Goal: Check status: Check status

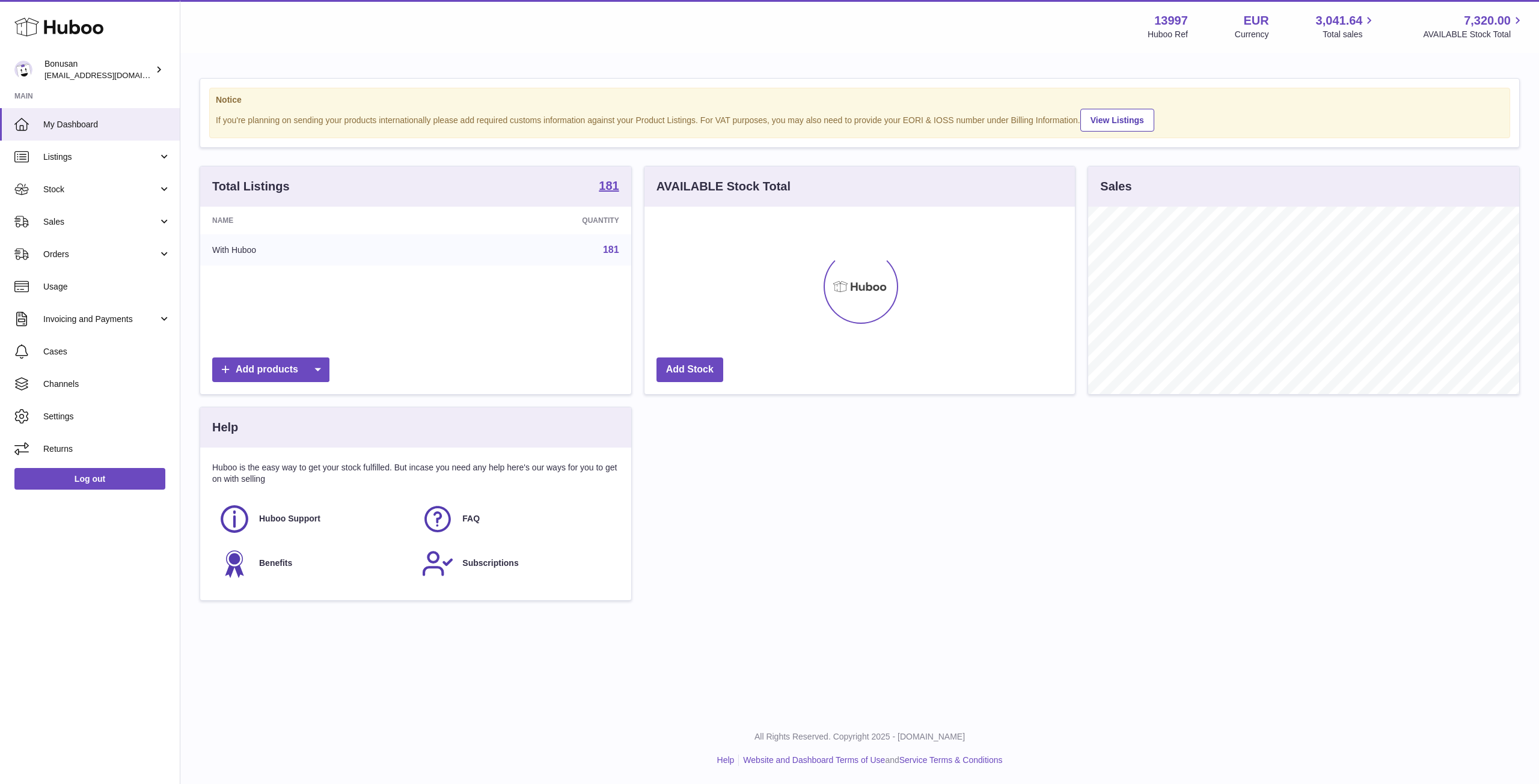
scroll to position [187, 430]
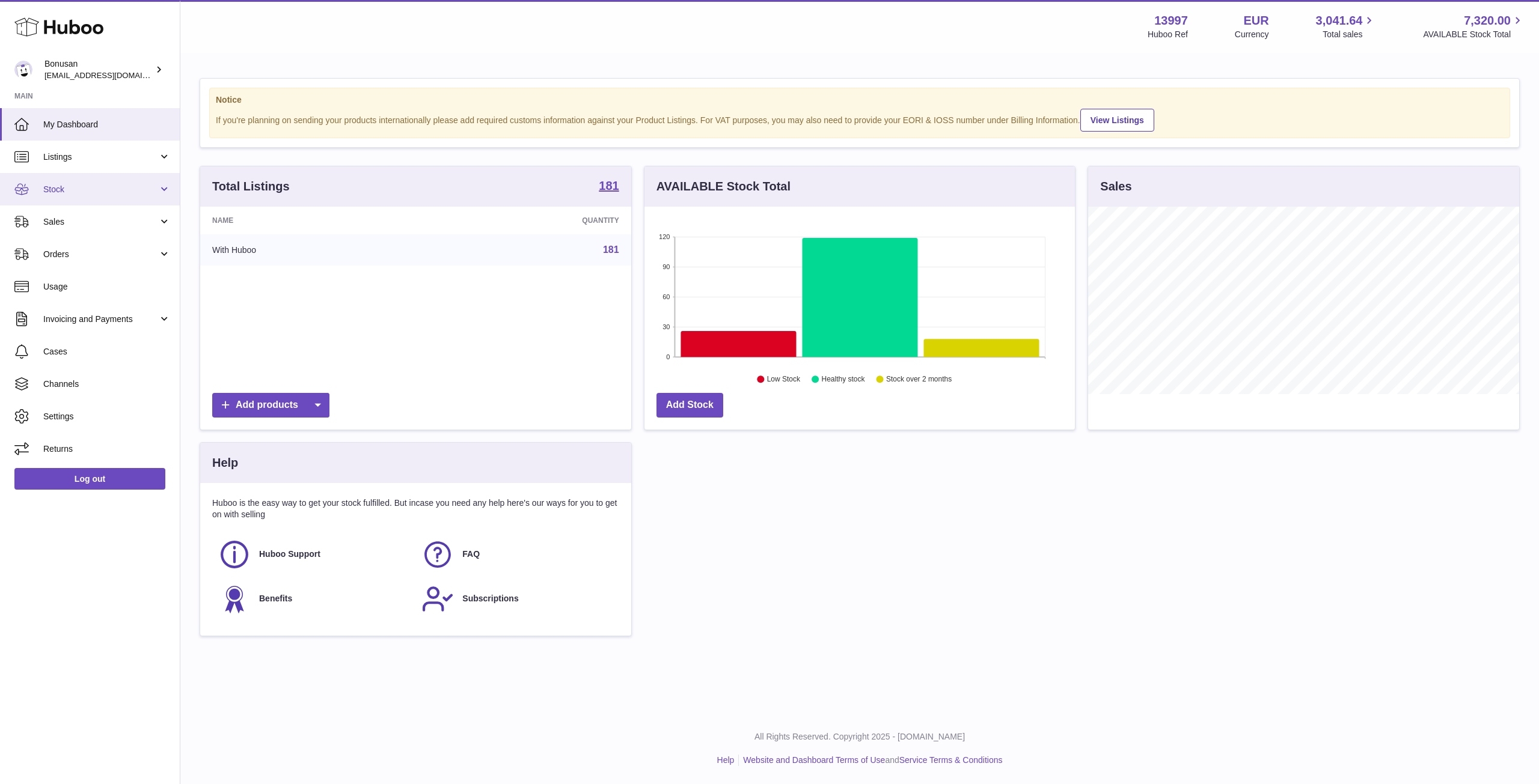
click at [58, 195] on span "Stock" at bounding box center [100, 189] width 115 height 11
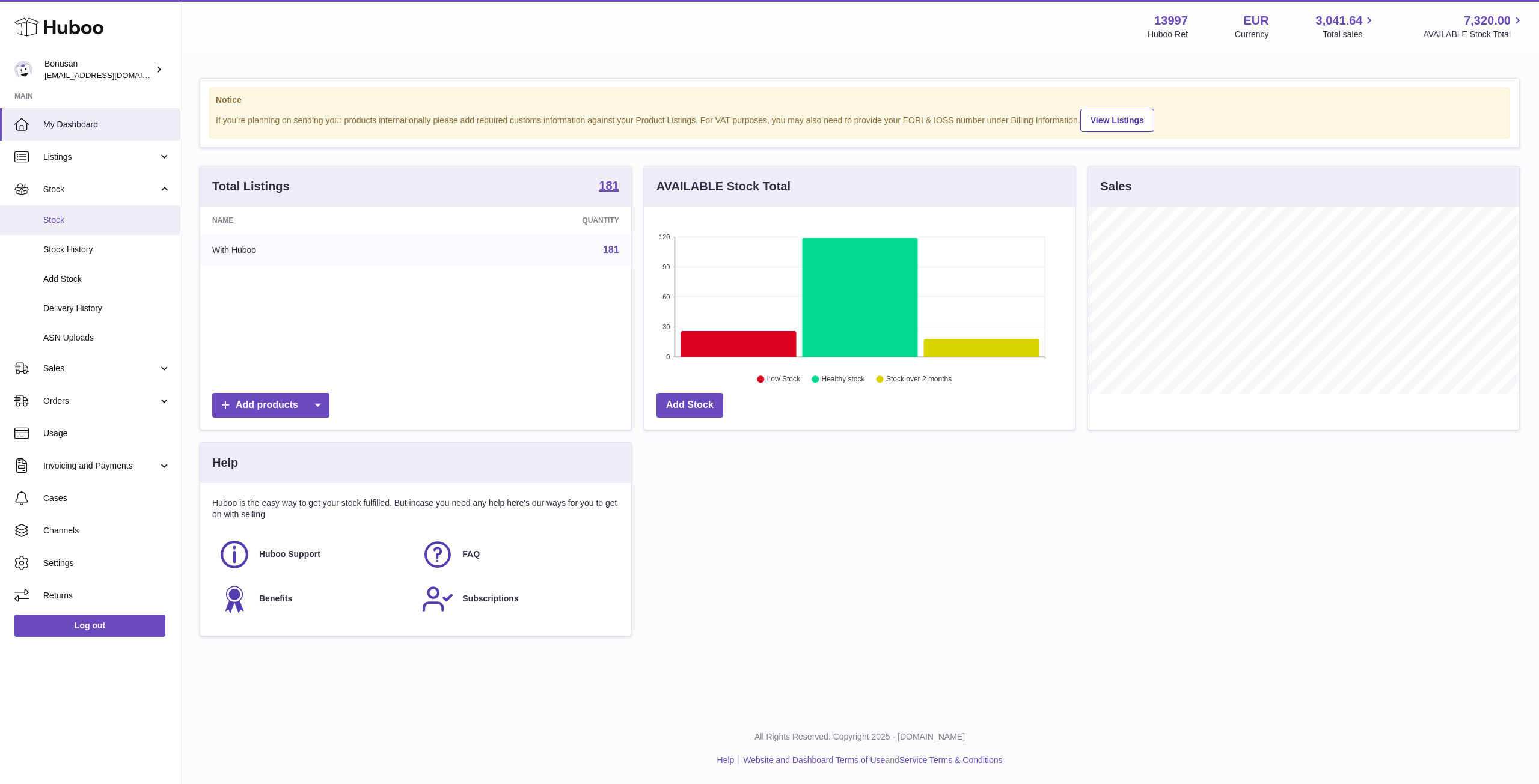
click at [58, 222] on span "Stock" at bounding box center [107, 220] width 128 height 11
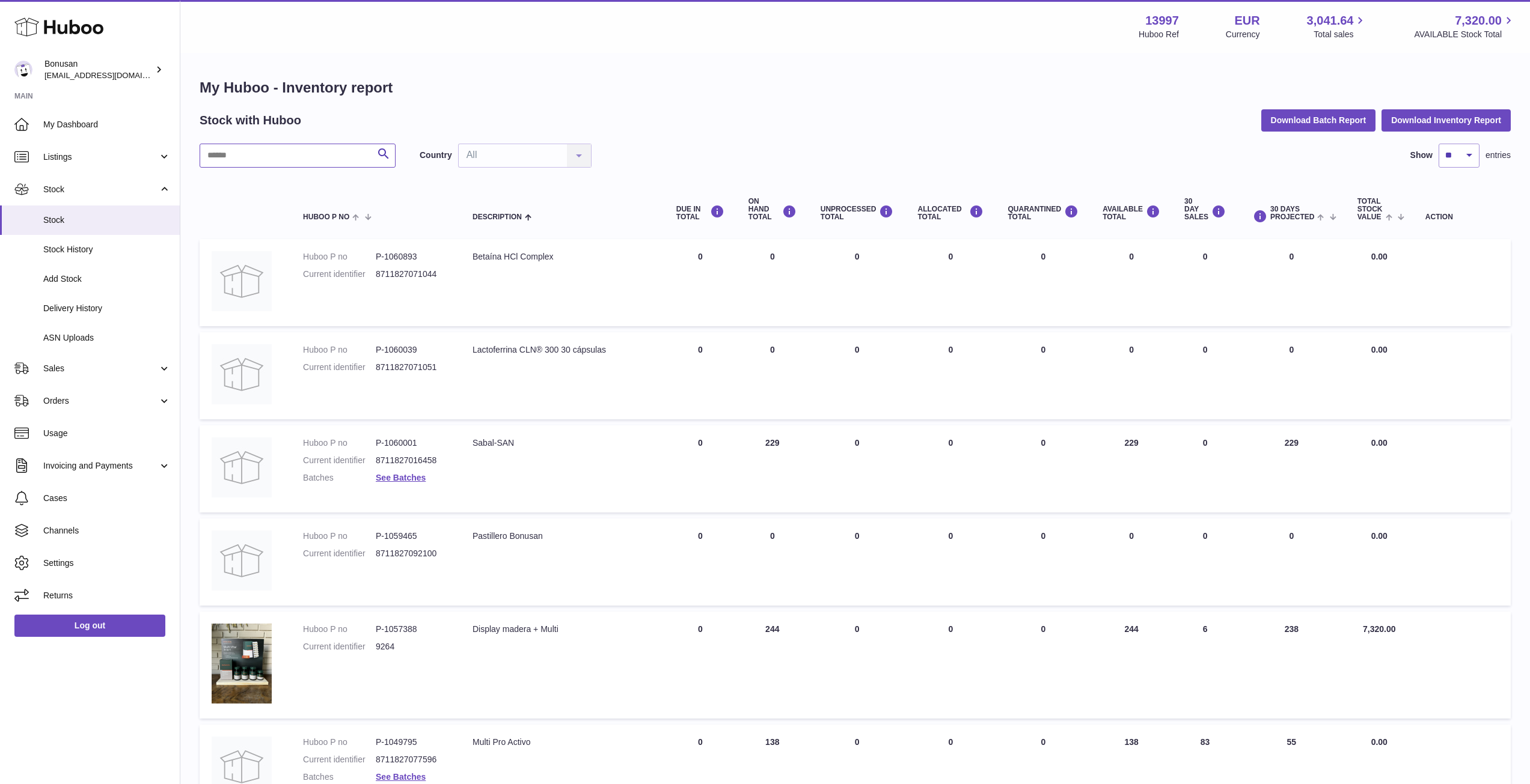
click at [328, 154] on input "text" at bounding box center [298, 155] width 196 height 24
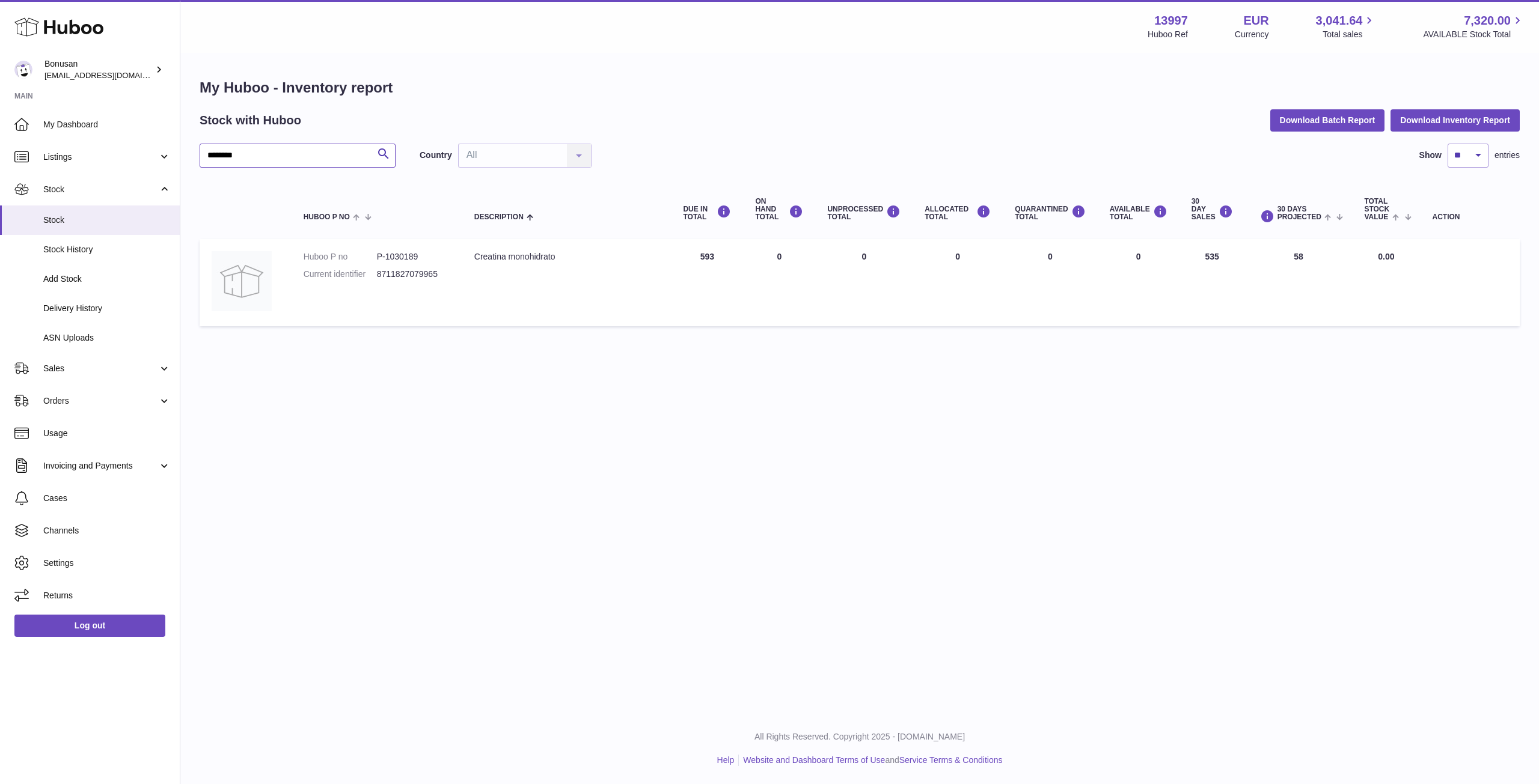
click at [242, 152] on input "********" at bounding box center [298, 155] width 196 height 24
type input "*"
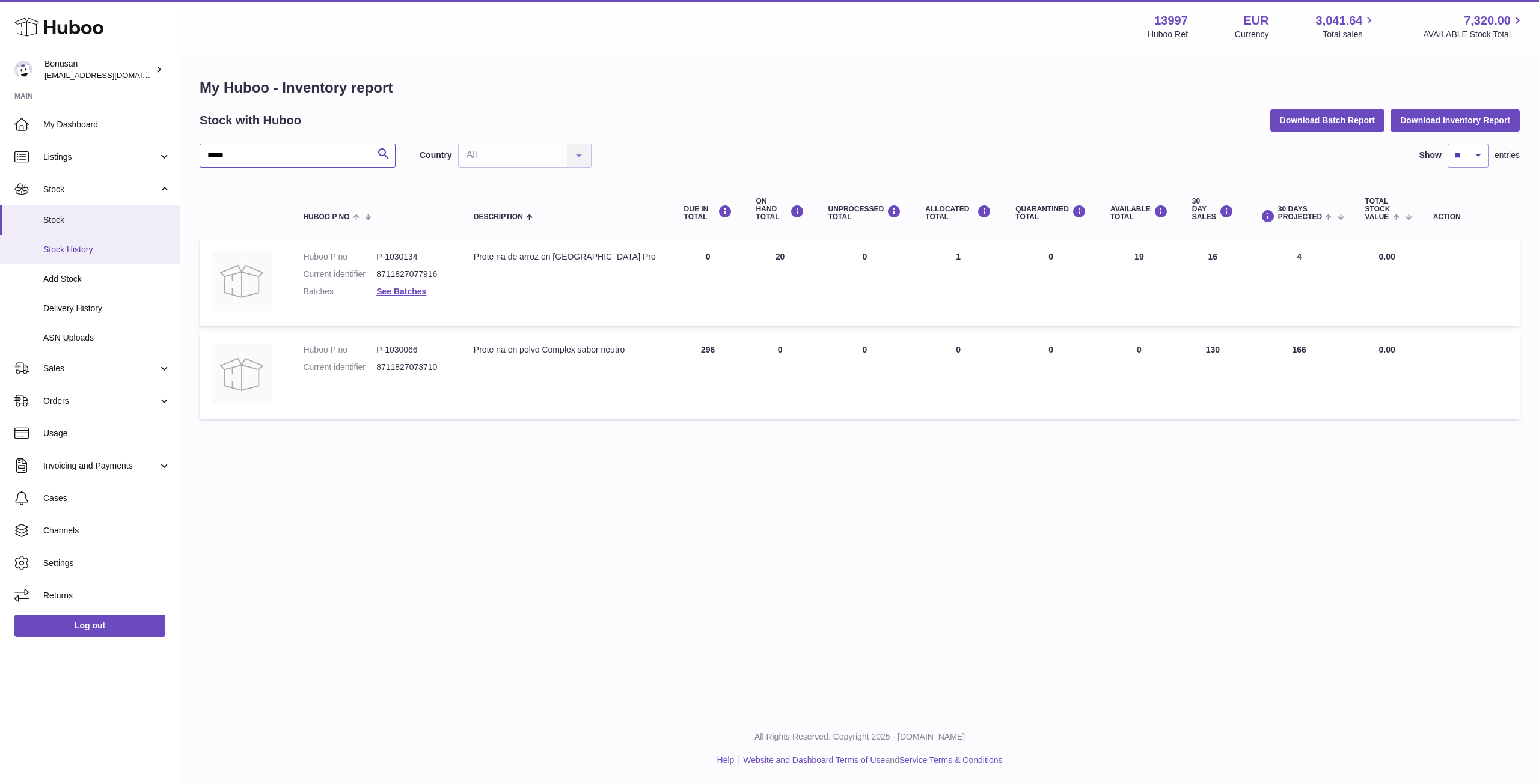
type input "*****"
click at [77, 253] on span "Stock History" at bounding box center [107, 249] width 128 height 11
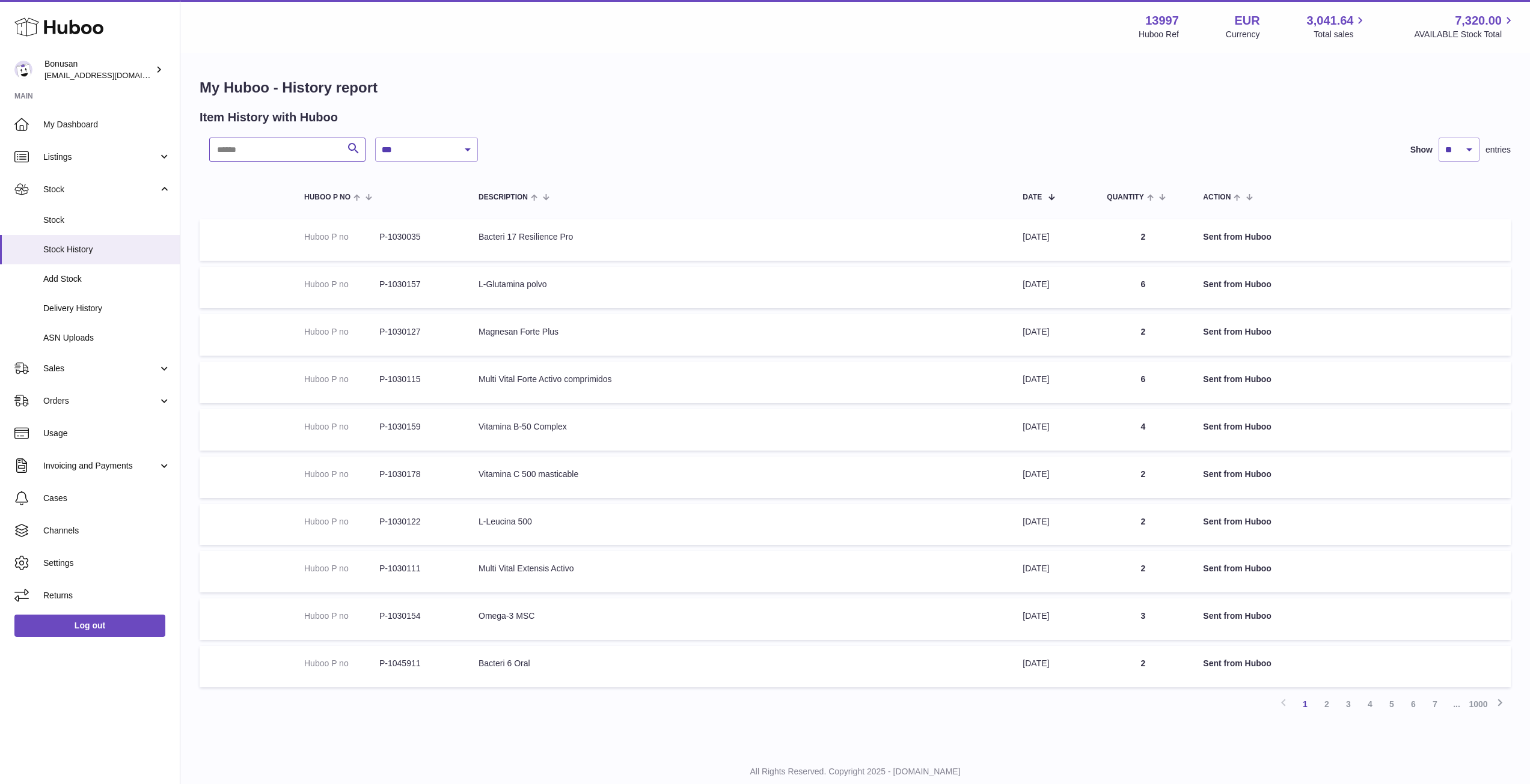
click at [263, 151] on input "text" at bounding box center [287, 150] width 156 height 24
type input "*"
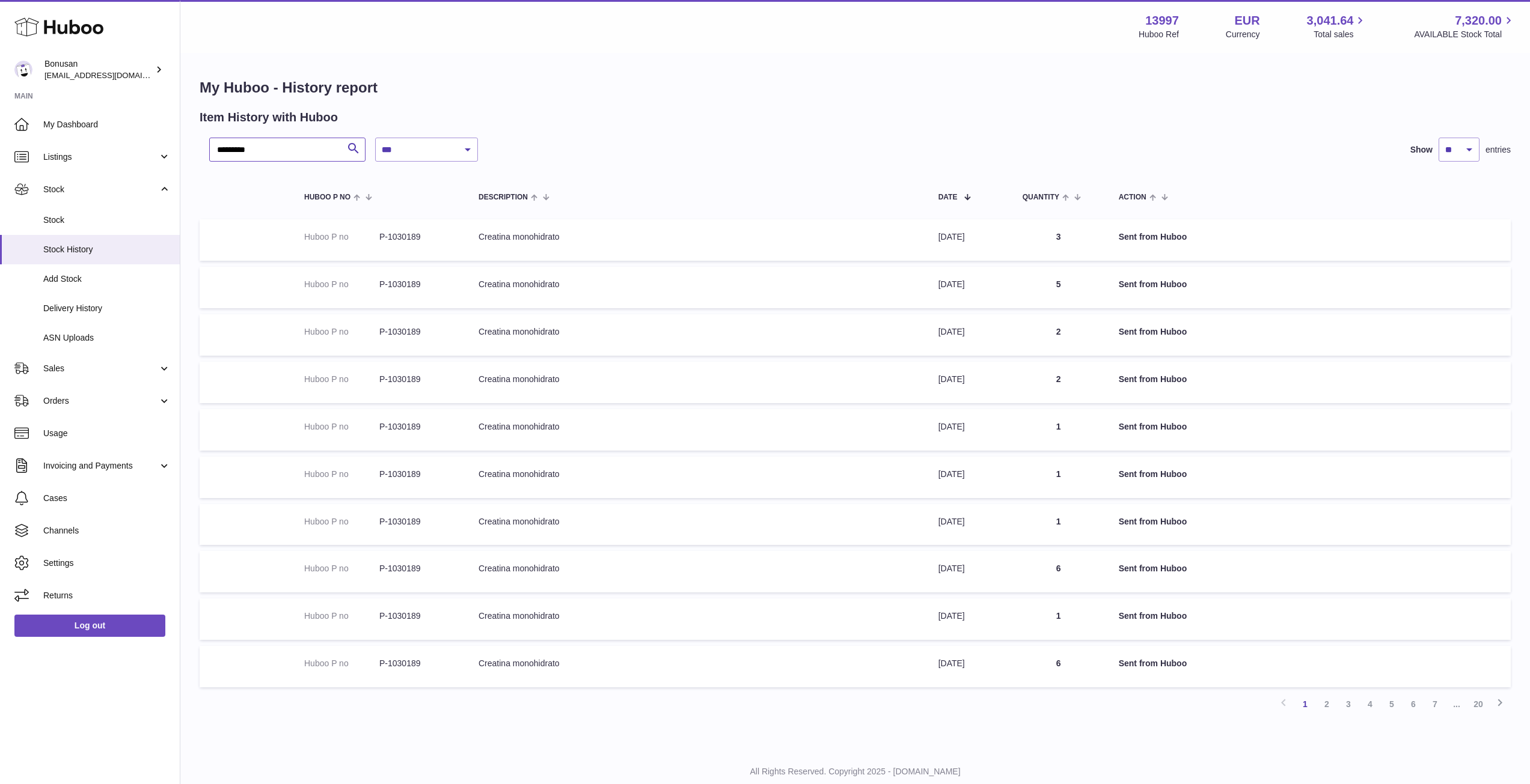
type input "********"
click at [1144, 235] on strong "Sent from Huboo" at bounding box center [1153, 237] width 69 height 10
click at [1040, 236] on td "Quantity 3" at bounding box center [1058, 240] width 96 height 42
click at [987, 234] on td "Date 30th Sep 2025" at bounding box center [968, 240] width 84 height 42
click at [62, 212] on link "Stock" at bounding box center [90, 220] width 180 height 30
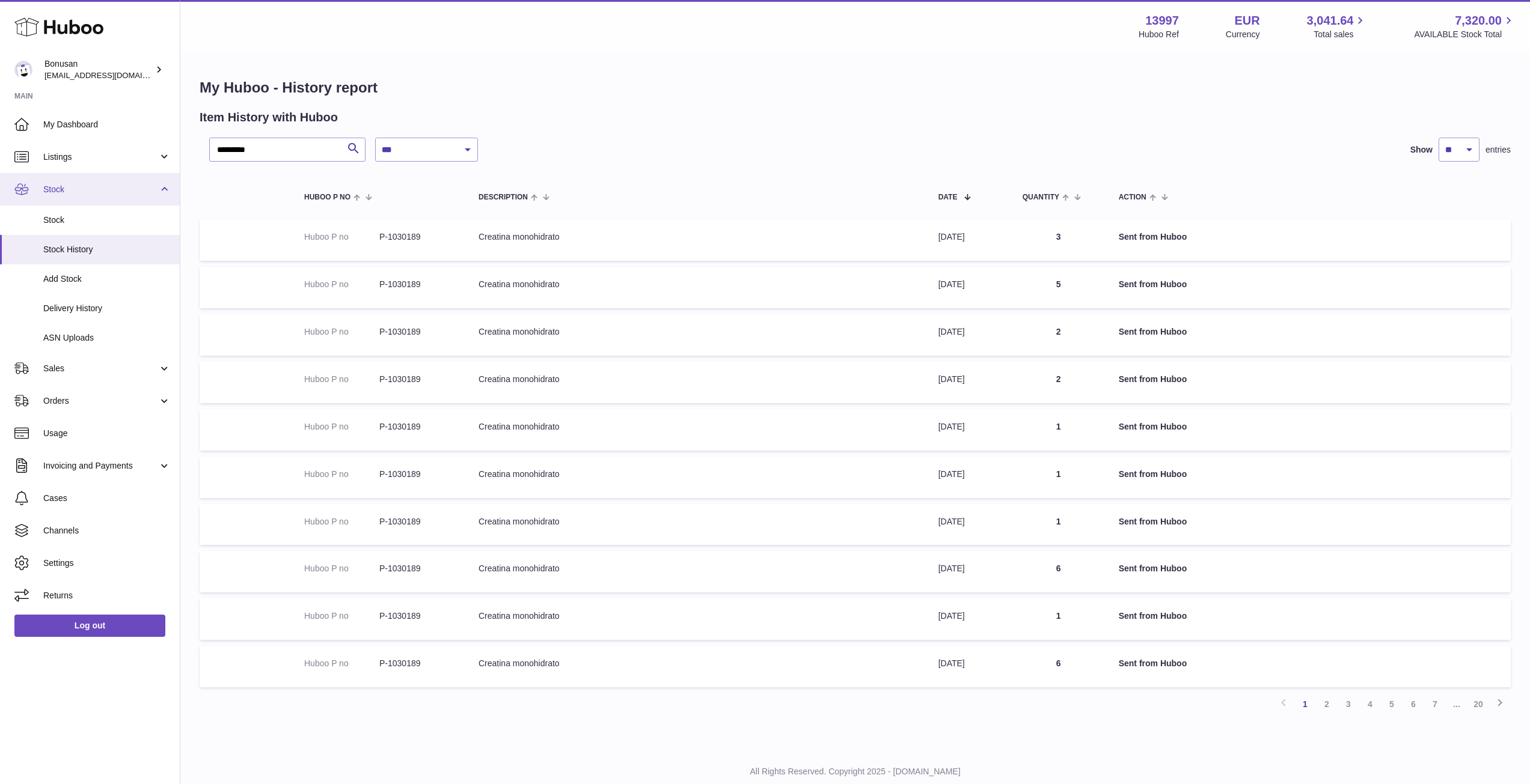
click at [68, 193] on span "Stock" at bounding box center [100, 189] width 114 height 11
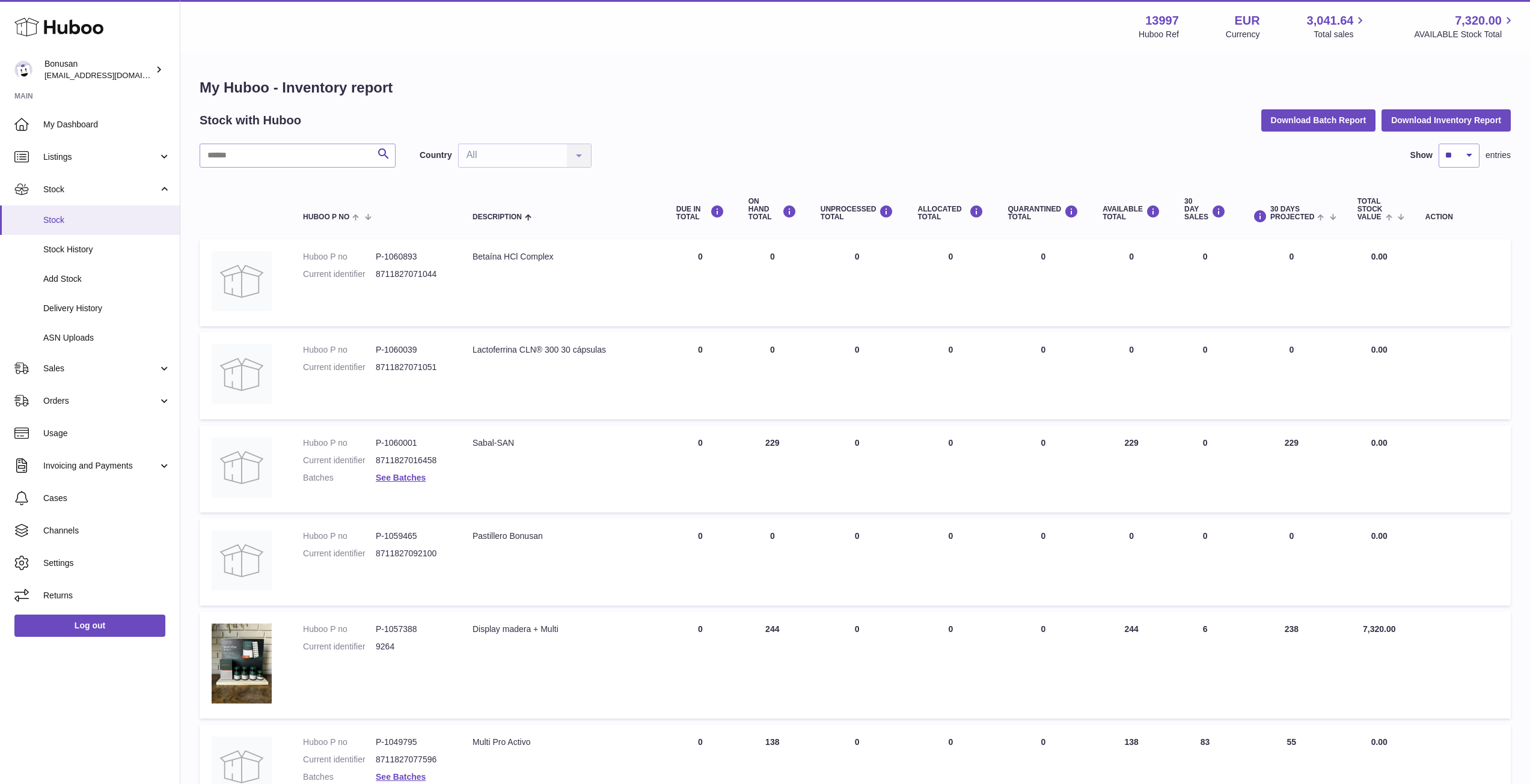
click at [68, 224] on span "Stock" at bounding box center [107, 220] width 128 height 11
click at [60, 198] on link "Stock" at bounding box center [90, 189] width 180 height 32
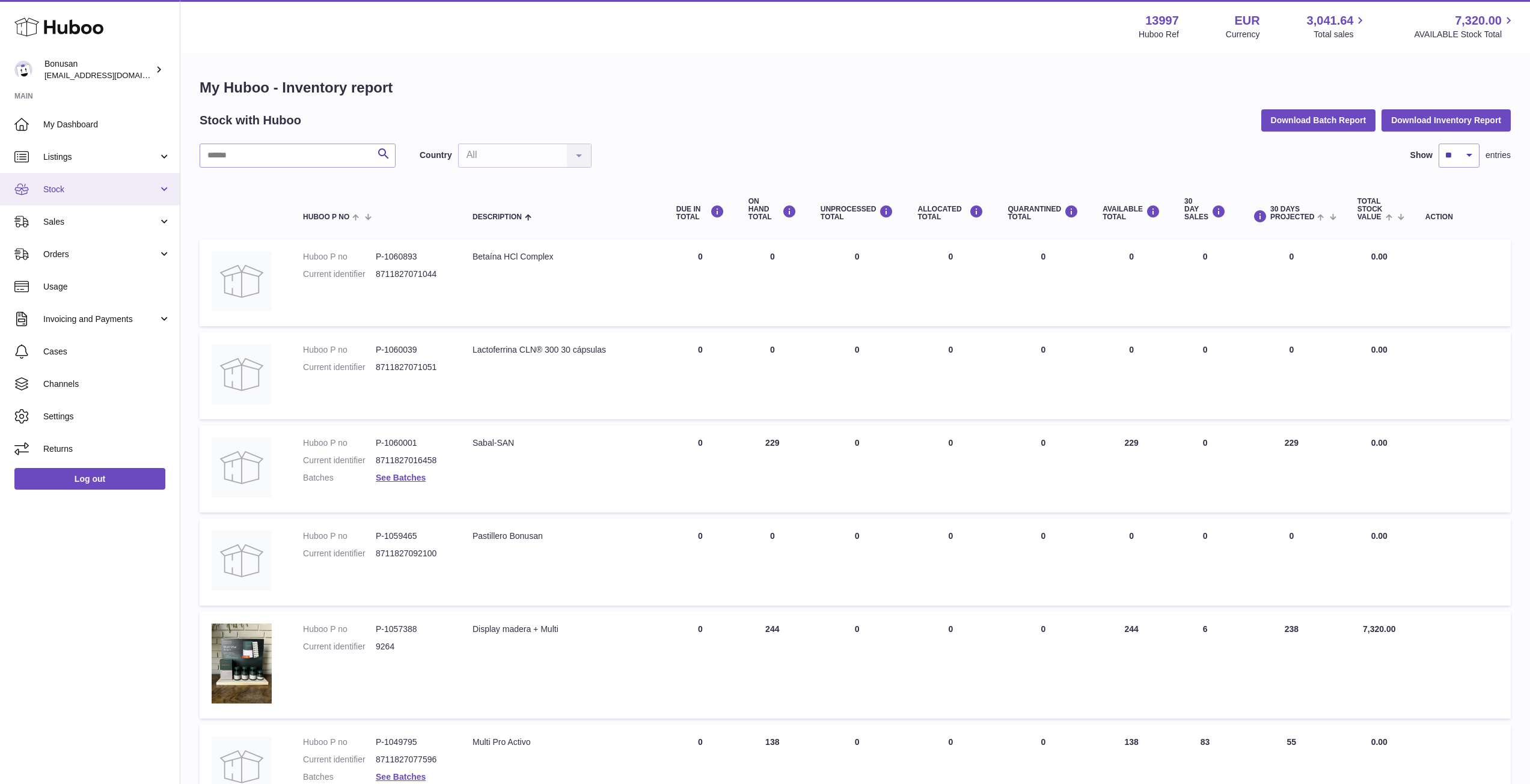
click at [49, 187] on span "Stock" at bounding box center [100, 189] width 114 height 11
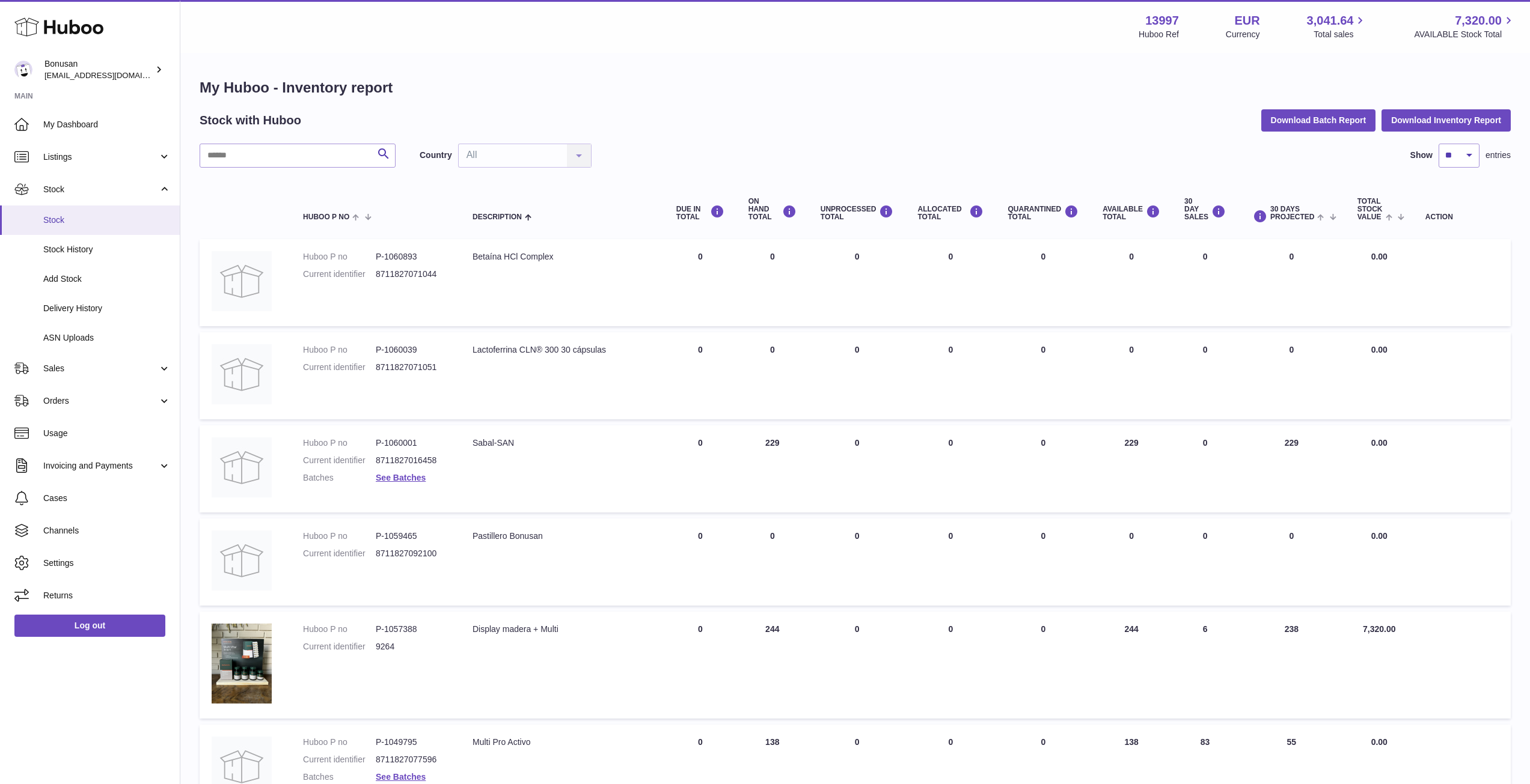
click at [58, 220] on span "Stock" at bounding box center [107, 220] width 128 height 11
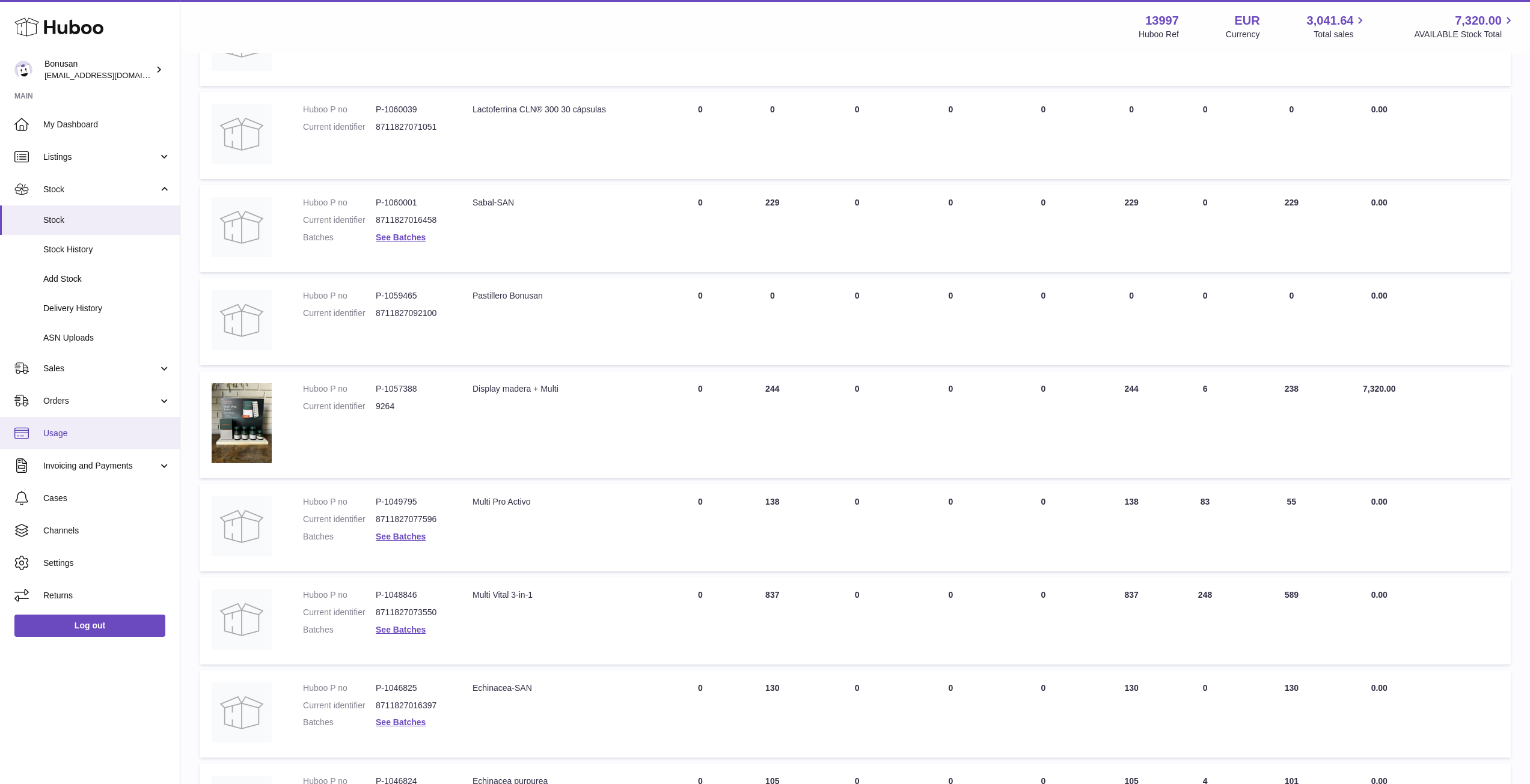
scroll to position [181, 0]
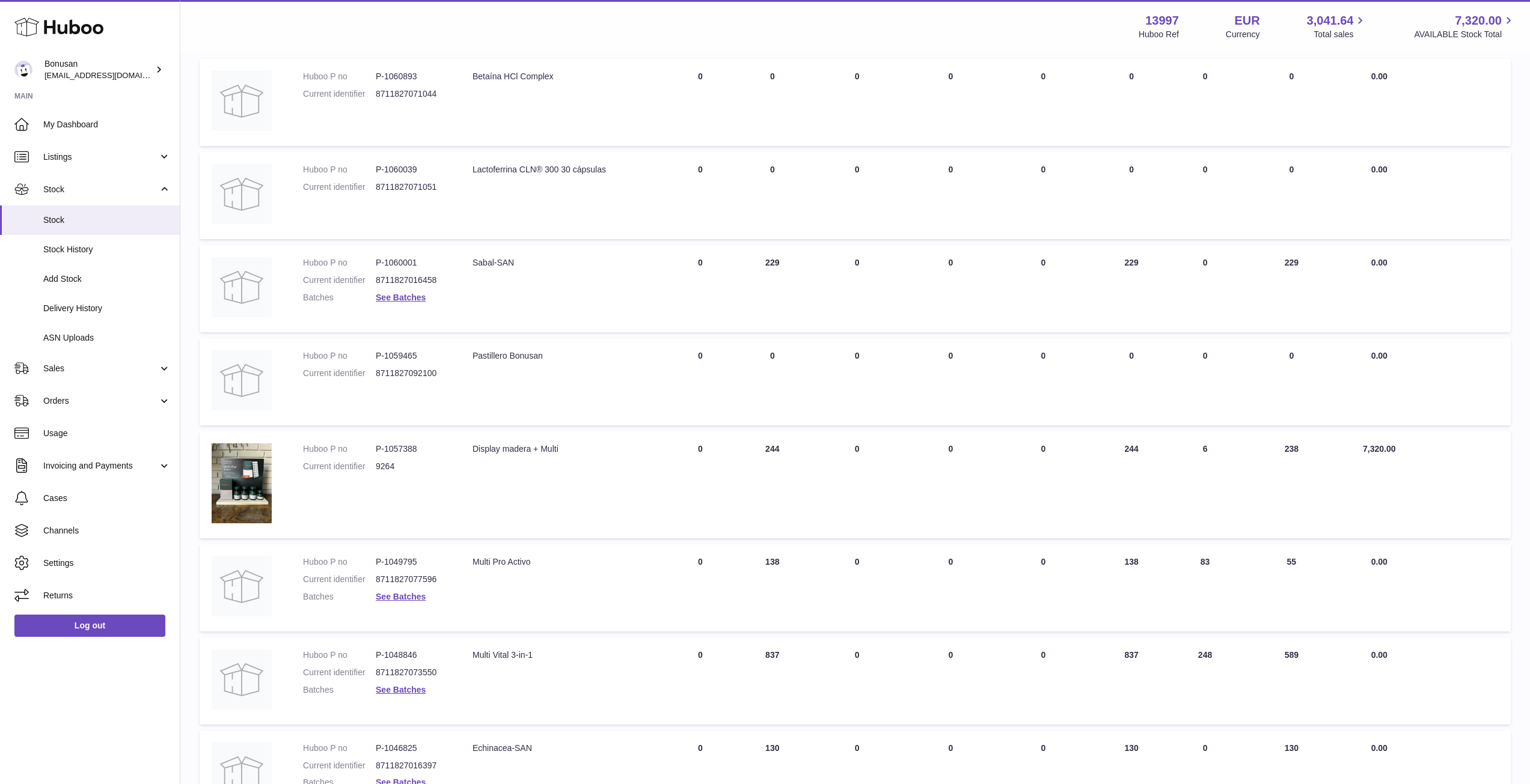
click at [480, 513] on td "Description Display madera + Multi" at bounding box center [562, 485] width 204 height 107
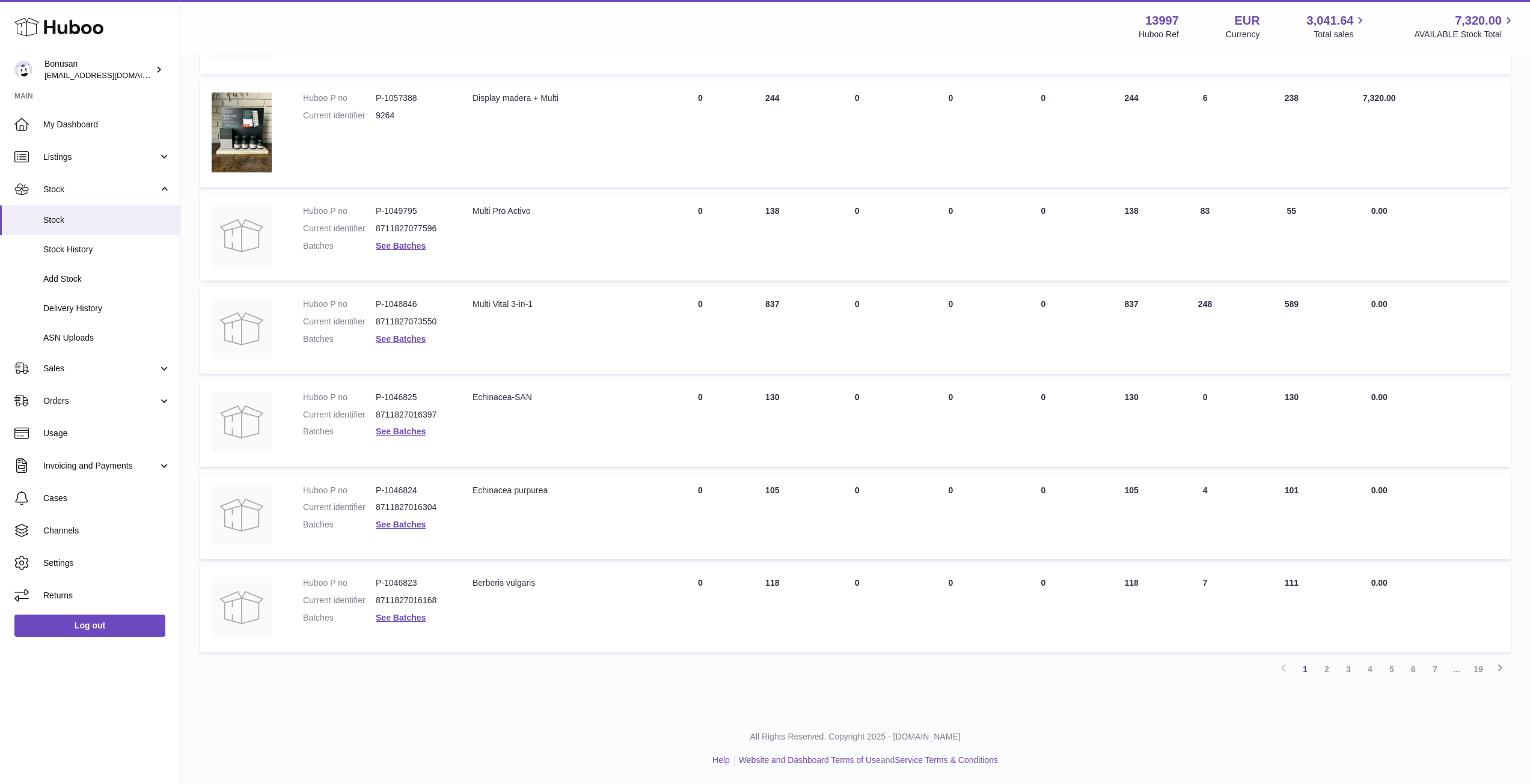
scroll to position [351, 0]
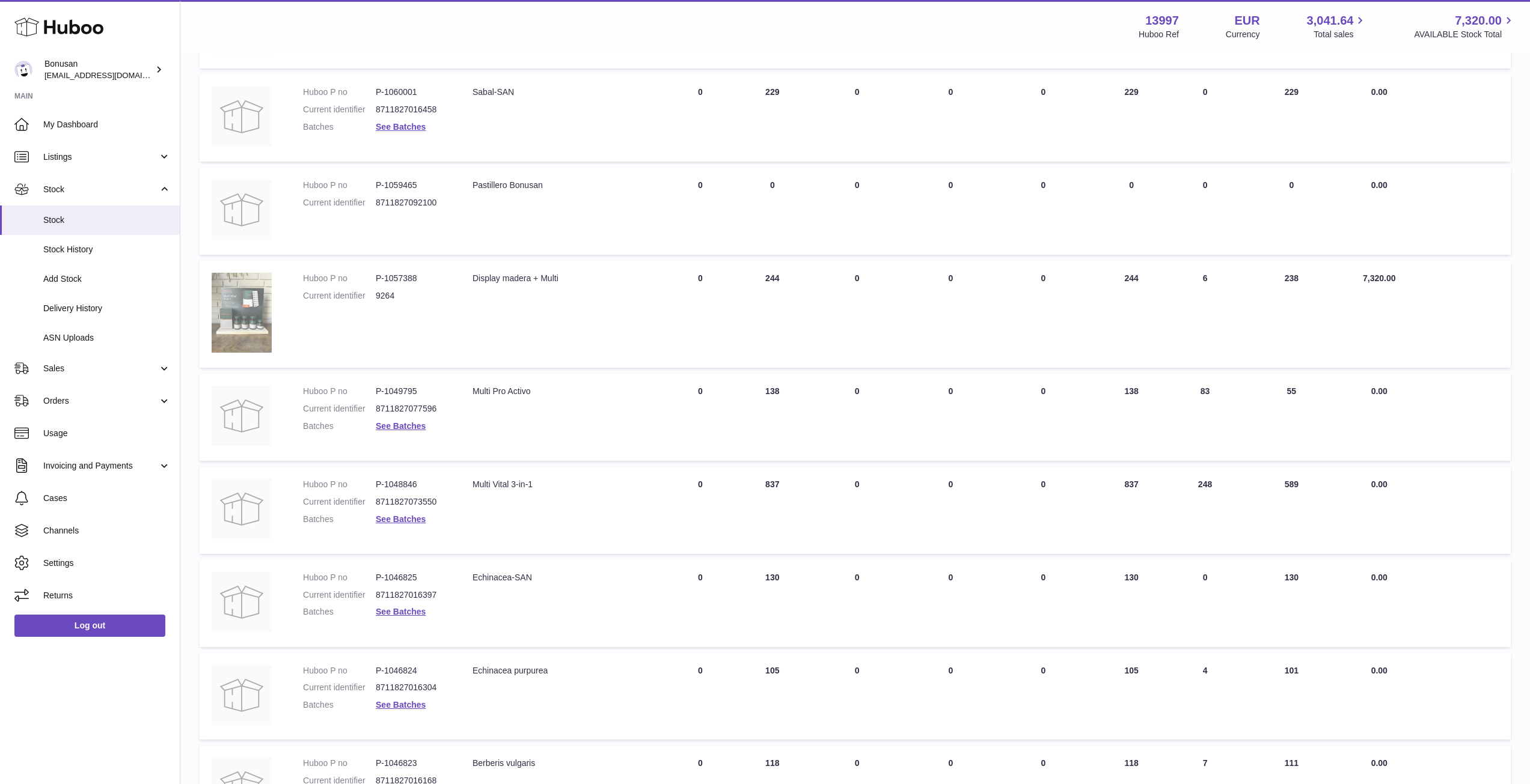
click at [251, 326] on img at bounding box center [242, 312] width 60 height 80
